Goal: Information Seeking & Learning: Learn about a topic

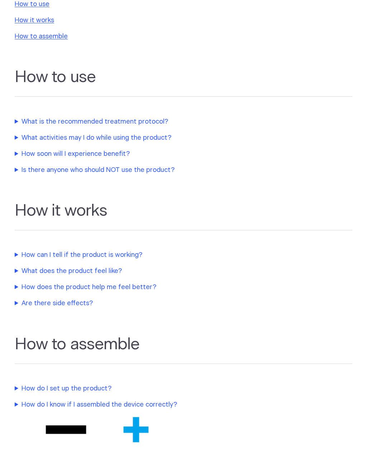
scroll to position [170, 0]
click at [154, 125] on summary "What is the recommended treatment protocol?" at bounding box center [165, 122] width 301 height 10
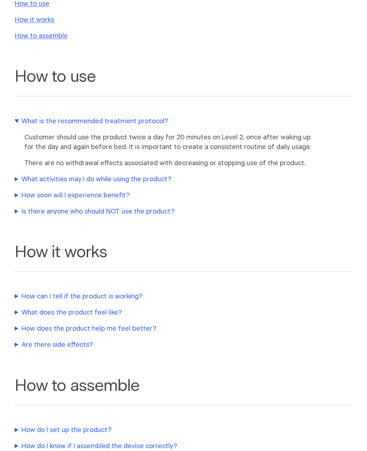
click at [35, 181] on summary "What activities may I do while using the product?" at bounding box center [165, 180] width 301 height 10
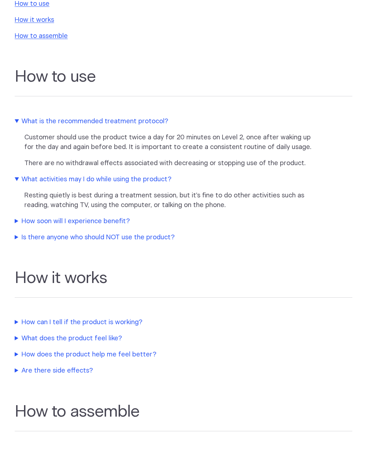
click at [45, 220] on summary "How soon will I experience benefit?" at bounding box center [165, 222] width 301 height 10
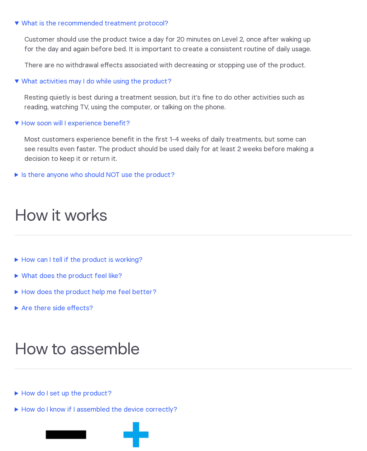
scroll to position [267, 0]
click at [29, 173] on summary "Is there anyone who should NOT use the product?" at bounding box center [165, 176] width 301 height 10
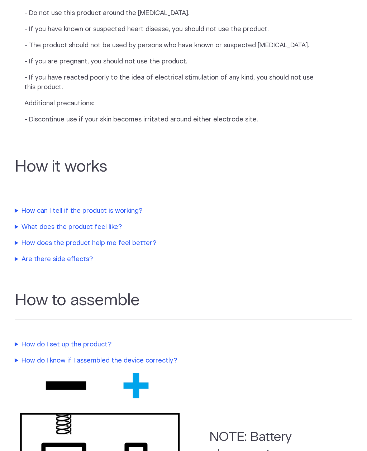
scroll to position [481, 0]
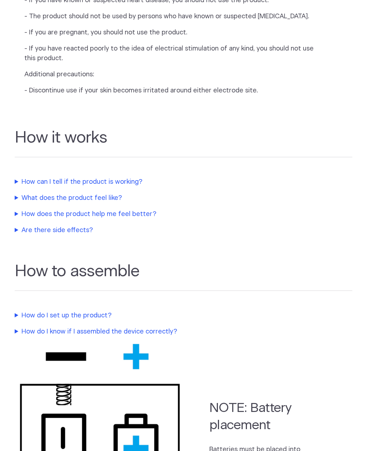
click at [36, 187] on summary "How can I tell if the product is working?" at bounding box center [165, 183] width 301 height 10
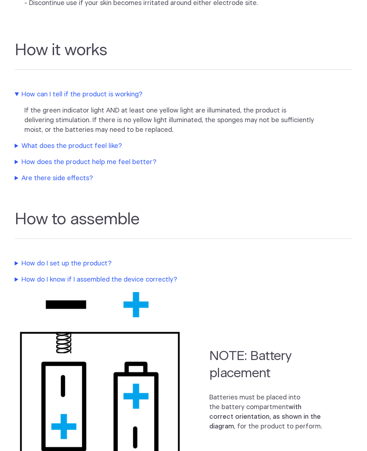
scroll to position [597, 0]
click at [30, 151] on summary "What does the product feel like?" at bounding box center [165, 146] width 301 height 10
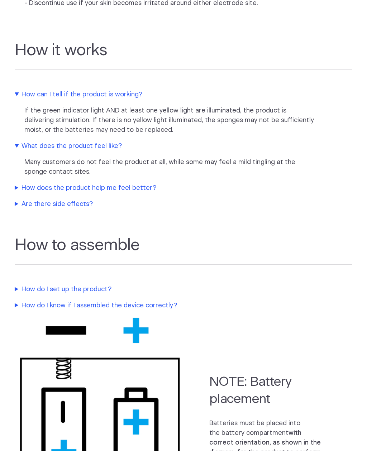
click at [35, 193] on summary "How does the product help me feel better?" at bounding box center [165, 188] width 301 height 10
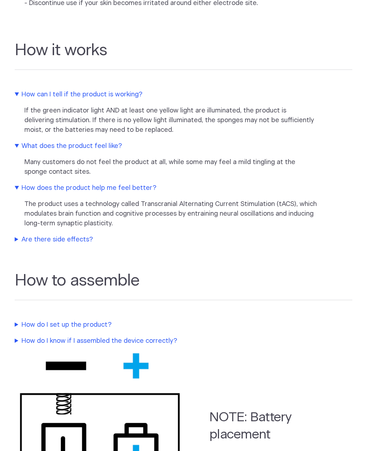
click at [43, 245] on summary "Are there side effects?" at bounding box center [165, 240] width 301 height 10
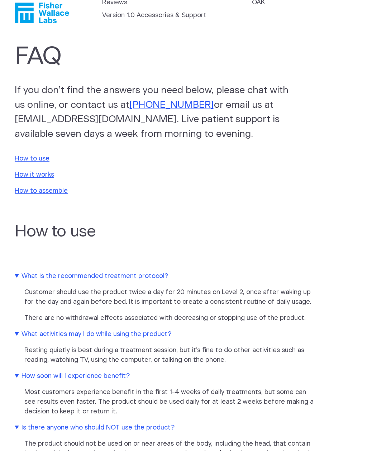
scroll to position [0, 0]
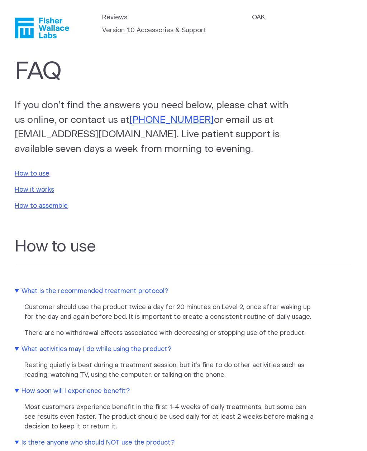
click at [39, 29] on icon "Fisher Wallace" at bounding box center [42, 28] width 54 height 21
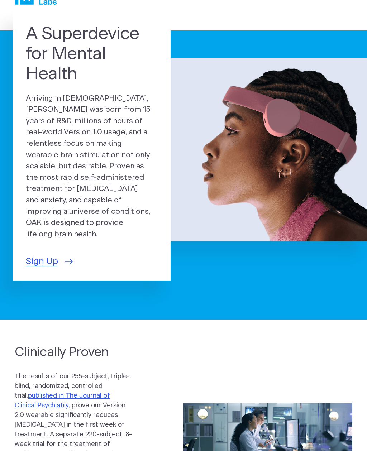
scroll to position [34, 0]
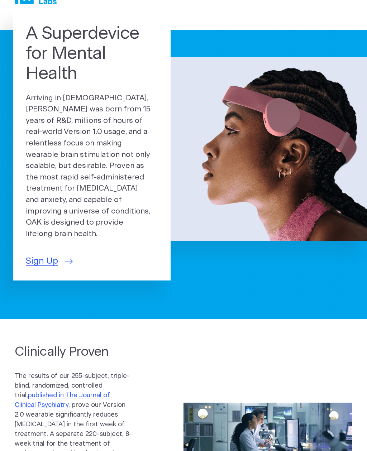
click at [43, 255] on span "Sign Up" at bounding box center [42, 261] width 32 height 13
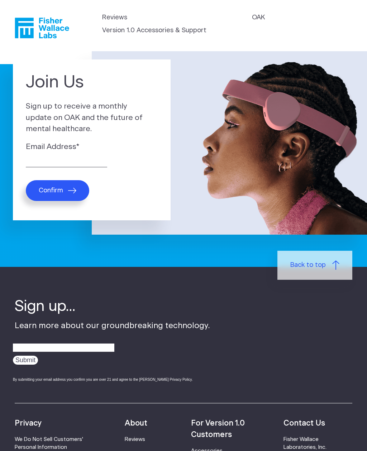
click at [189, 34] on link "Version 1.0 Accessories & Support" at bounding box center [154, 31] width 104 height 10
